Goal: Learn about a topic

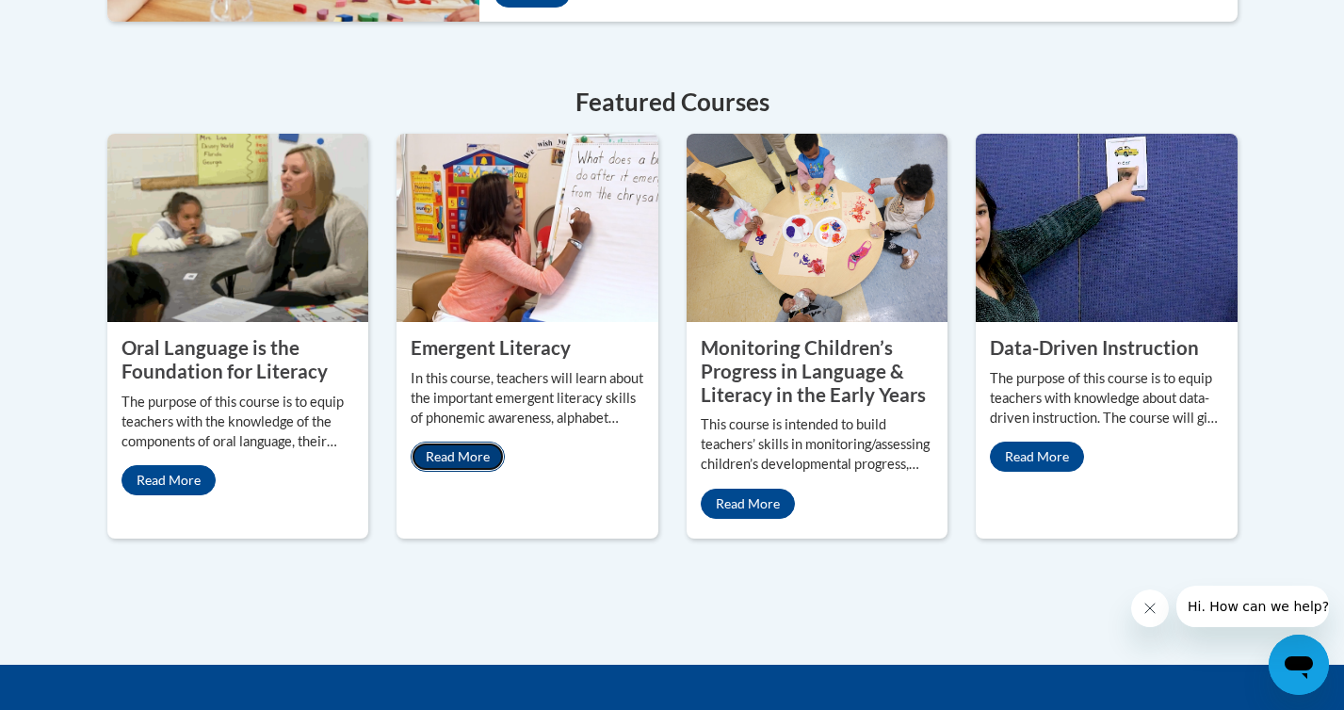
click at [427, 455] on link "Read More" at bounding box center [458, 457] width 94 height 30
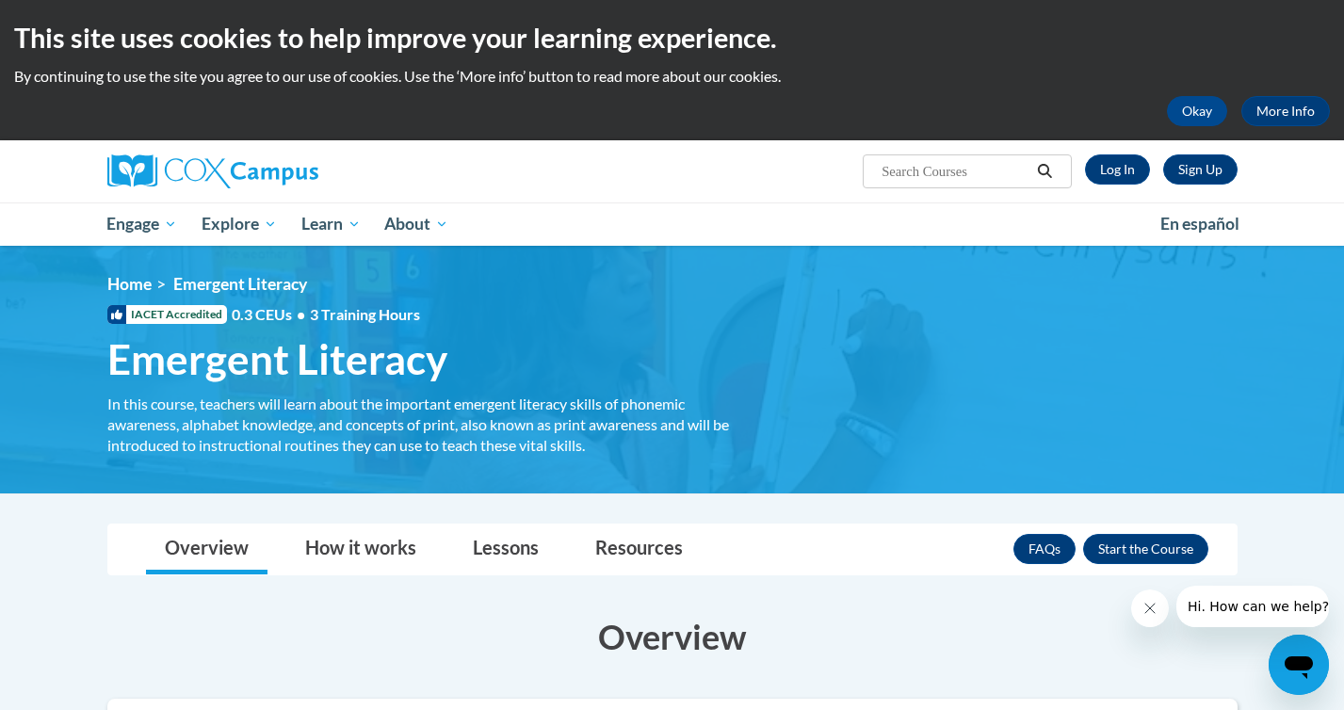
click at [128, 613] on h3 "Overview" at bounding box center [672, 636] width 1130 height 47
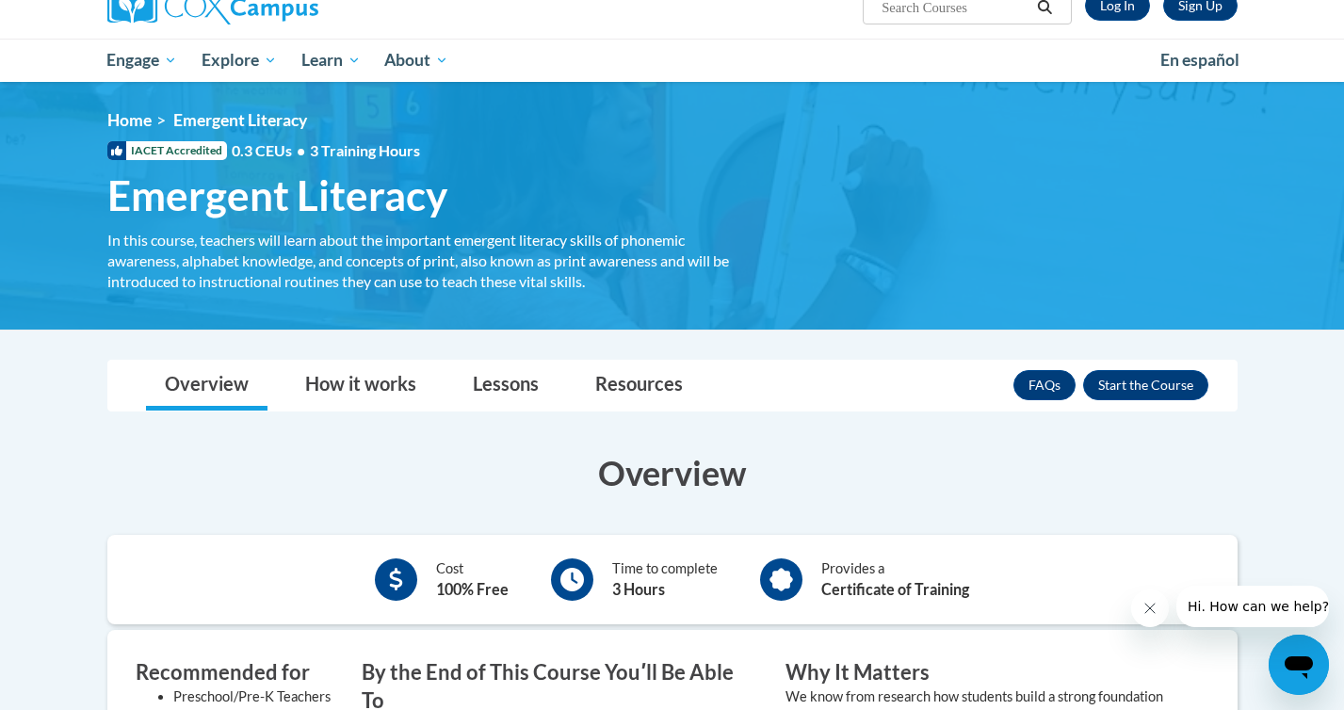
scroll to position [511, 0]
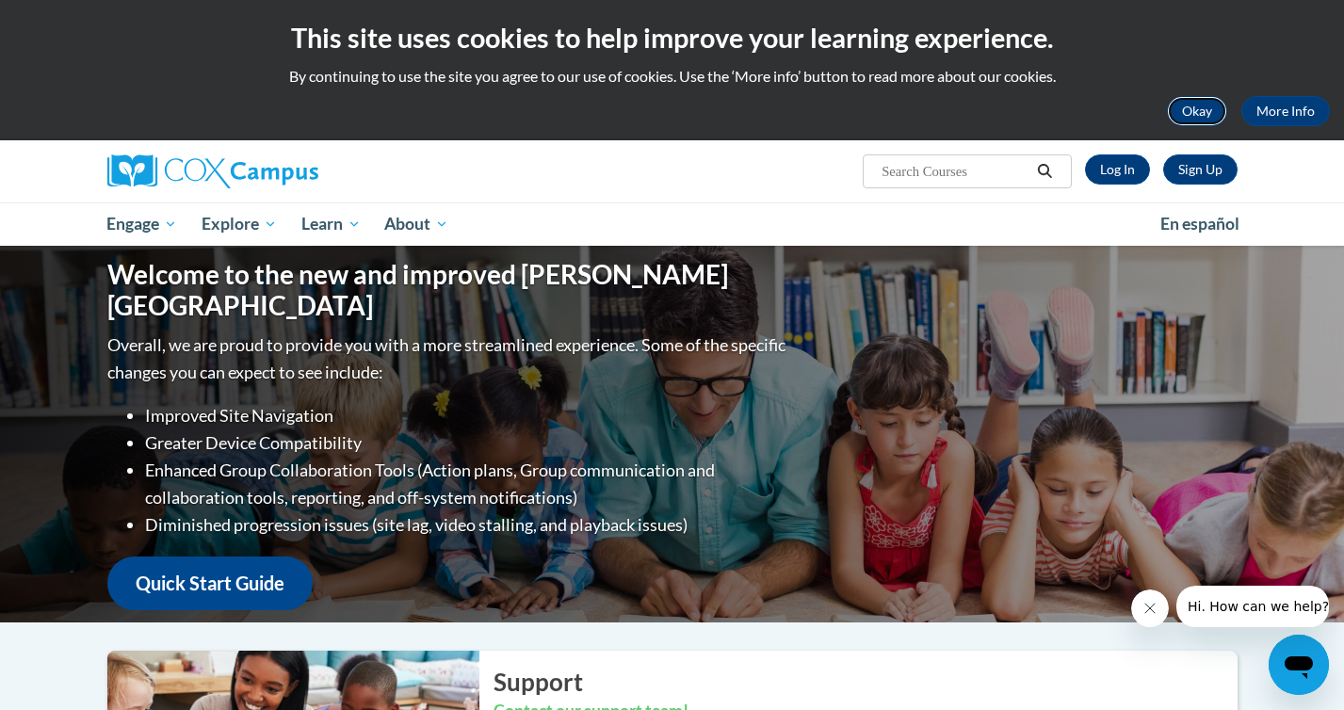
click at [1207, 105] on button "Okay" at bounding box center [1197, 111] width 60 height 30
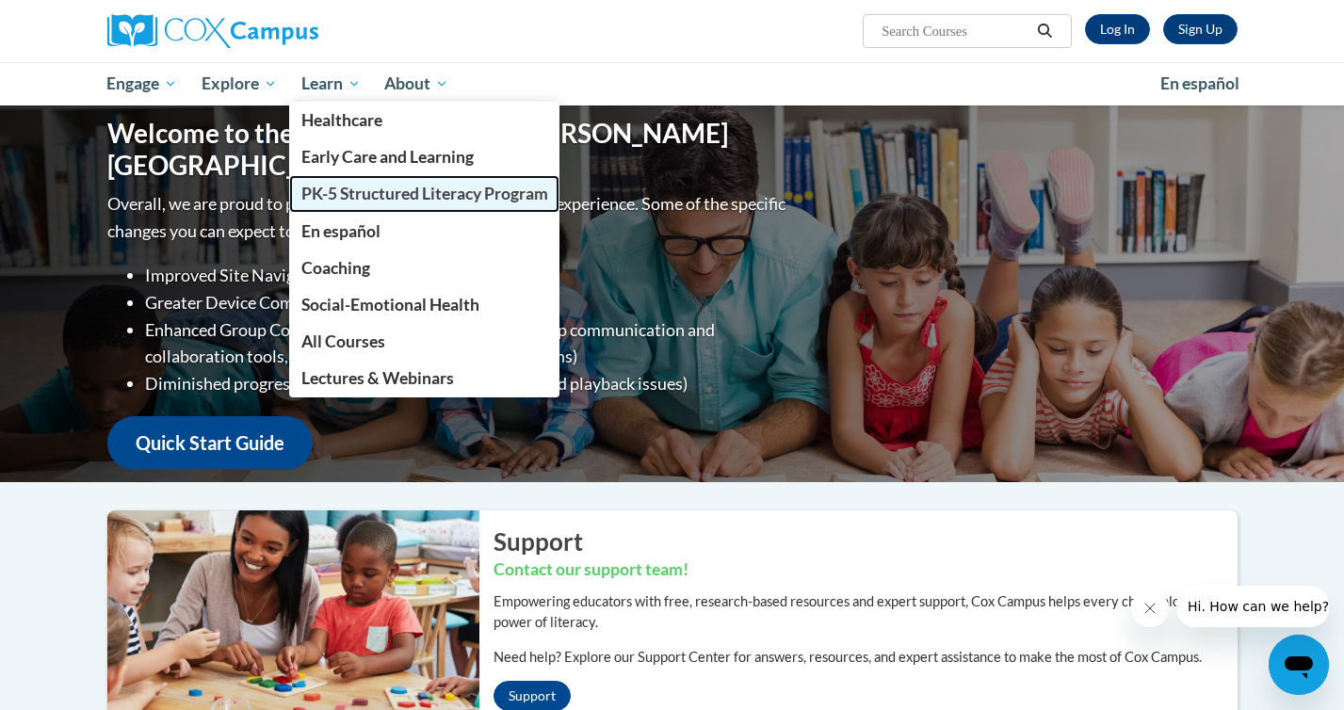
click at [391, 191] on span "PK-5 Structured Literacy Program" at bounding box center [424, 194] width 247 height 20
